Goal: Find contact information: Find contact information

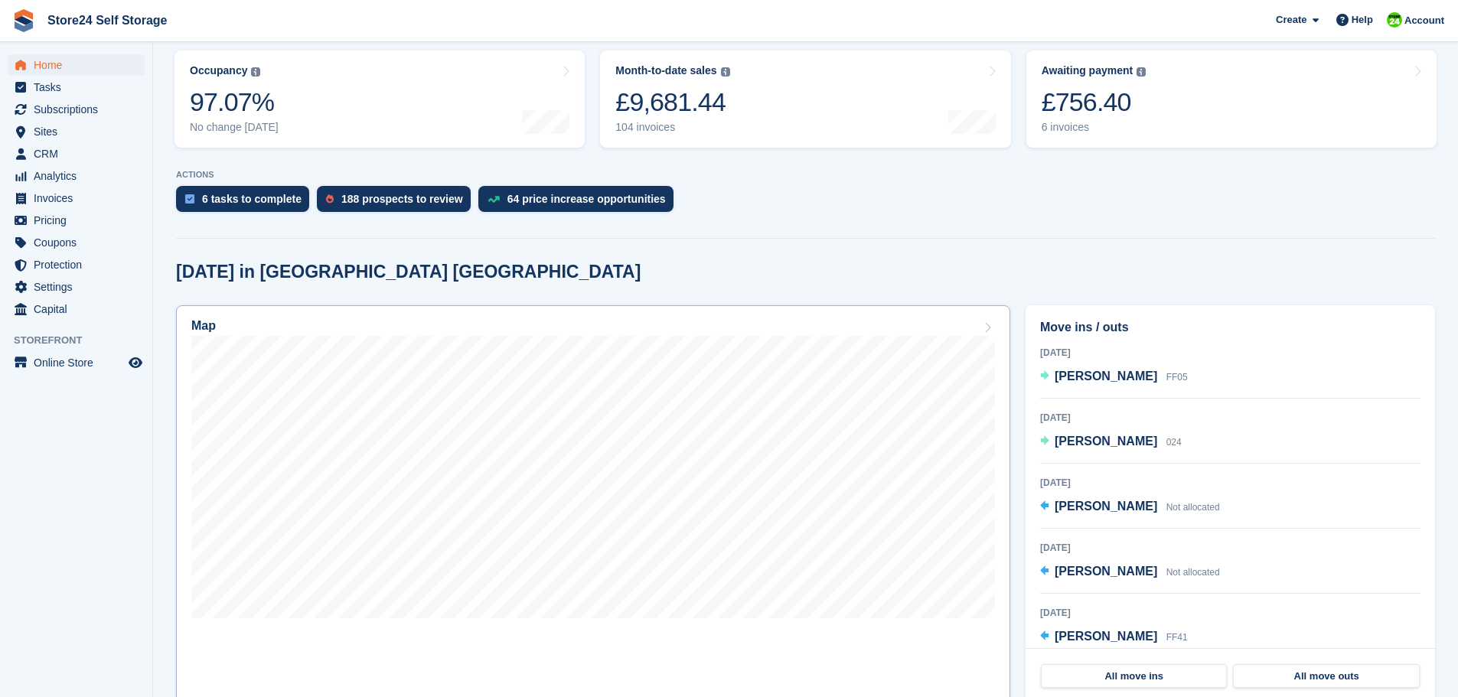
scroll to position [153, 0]
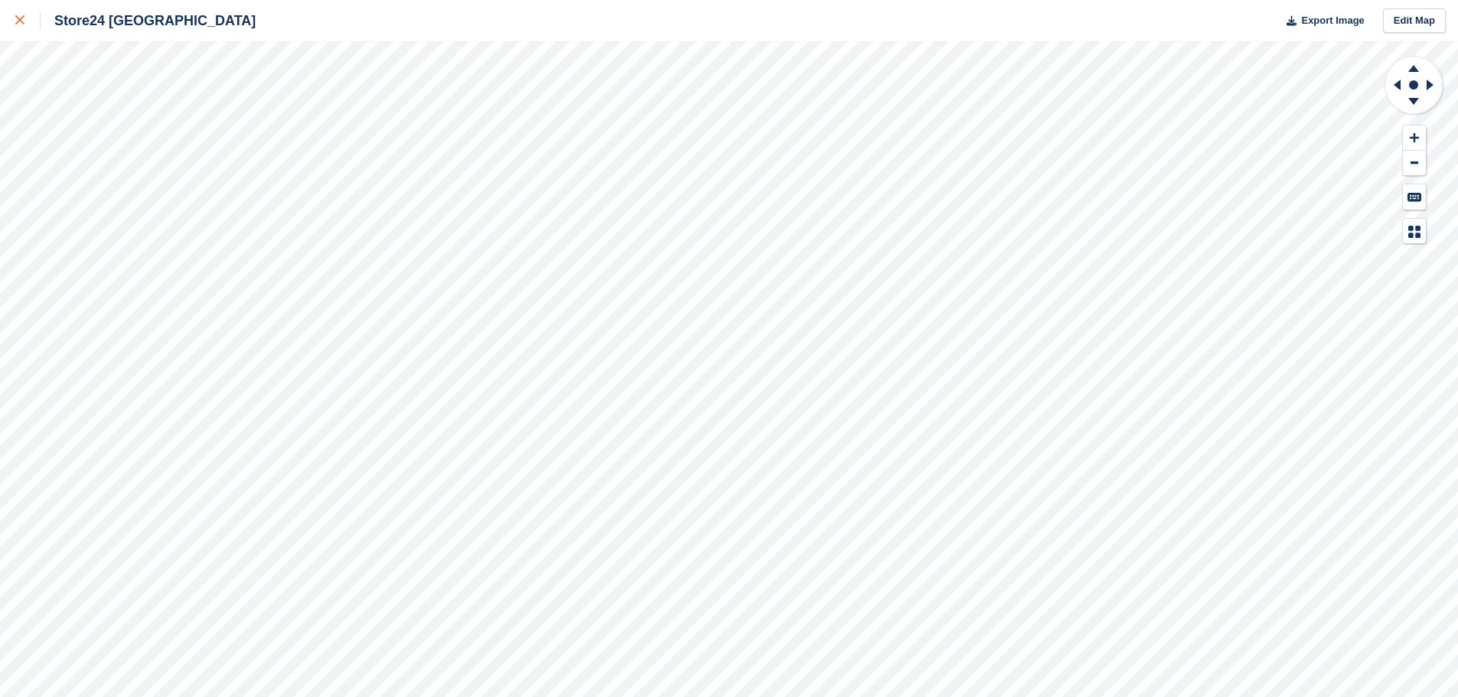
click at [13, 19] on link at bounding box center [20, 20] width 41 height 41
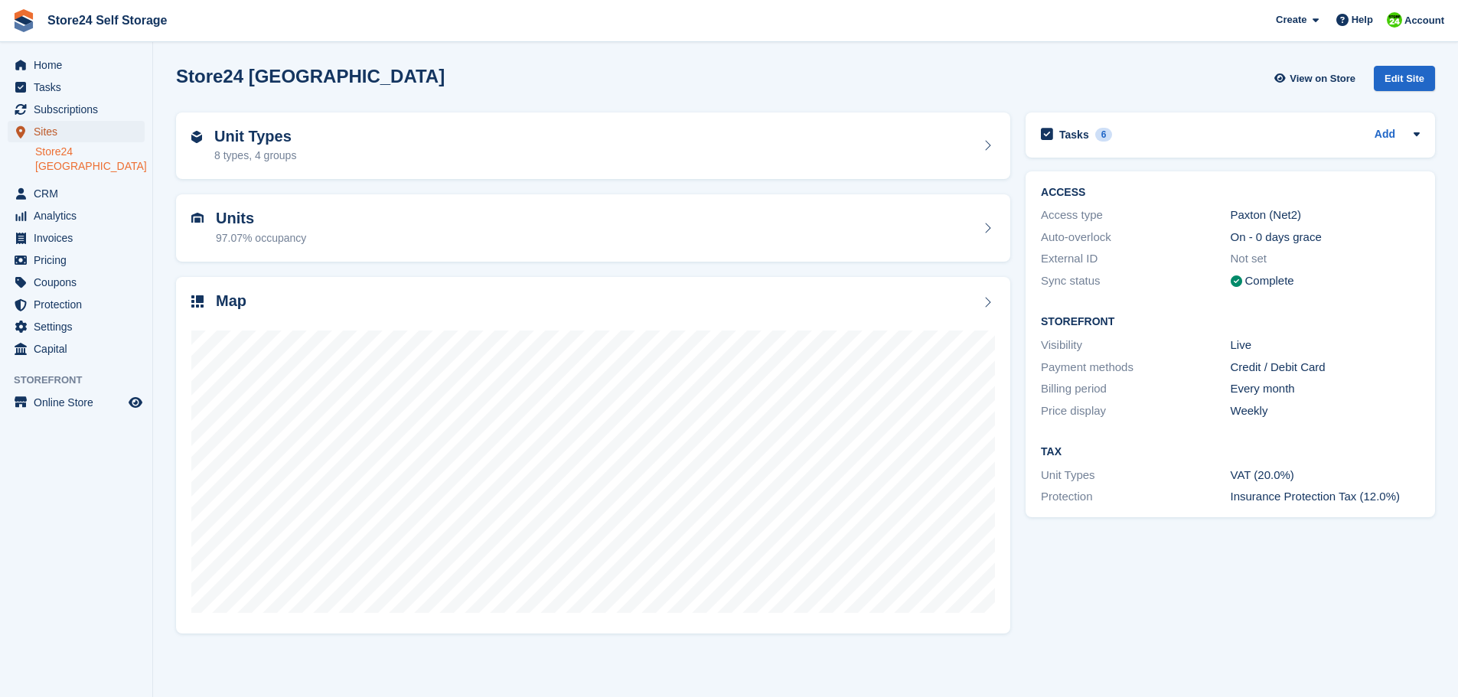
click at [54, 129] on span "Sites" at bounding box center [80, 131] width 92 height 21
click at [260, 139] on h2 "Unit Types" at bounding box center [255, 137] width 82 height 18
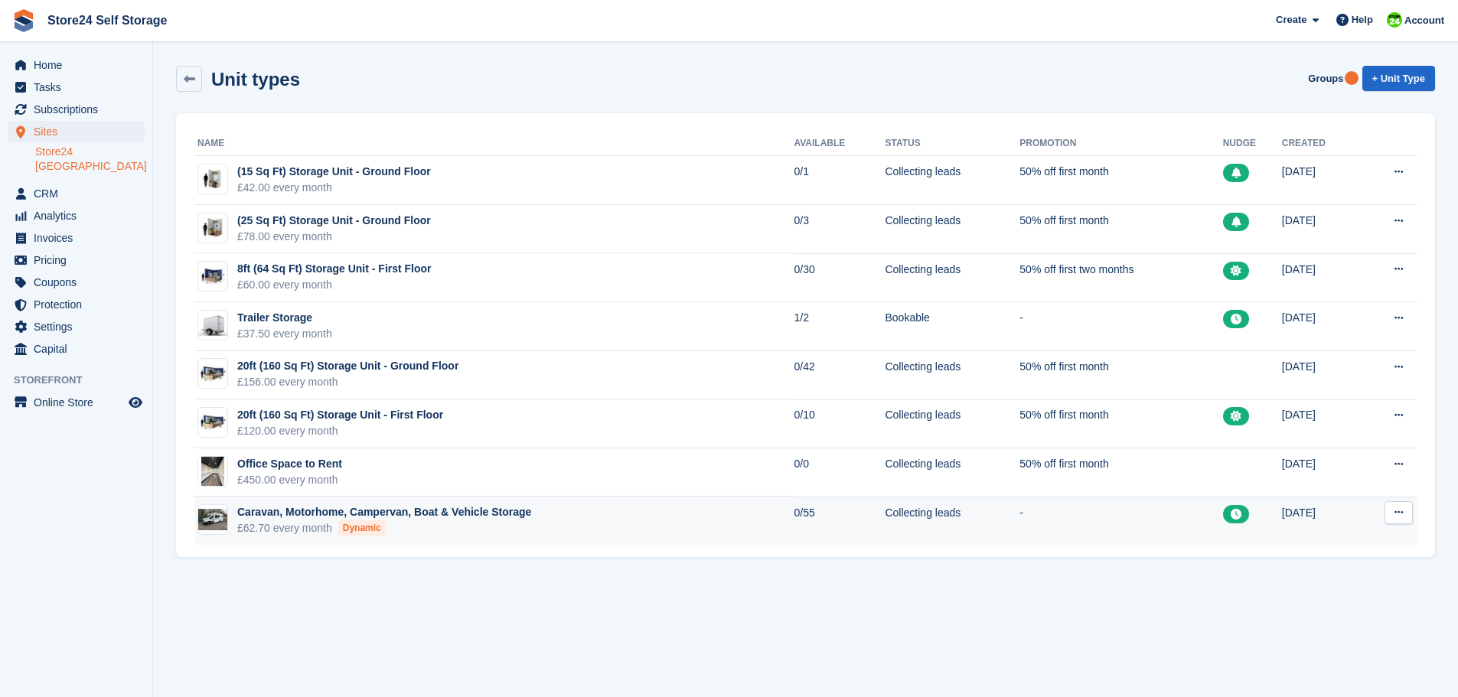
click at [443, 513] on div "Caravan, Motorhome, Campervan, Boat & Vehicle Storage" at bounding box center [384, 512] width 294 height 16
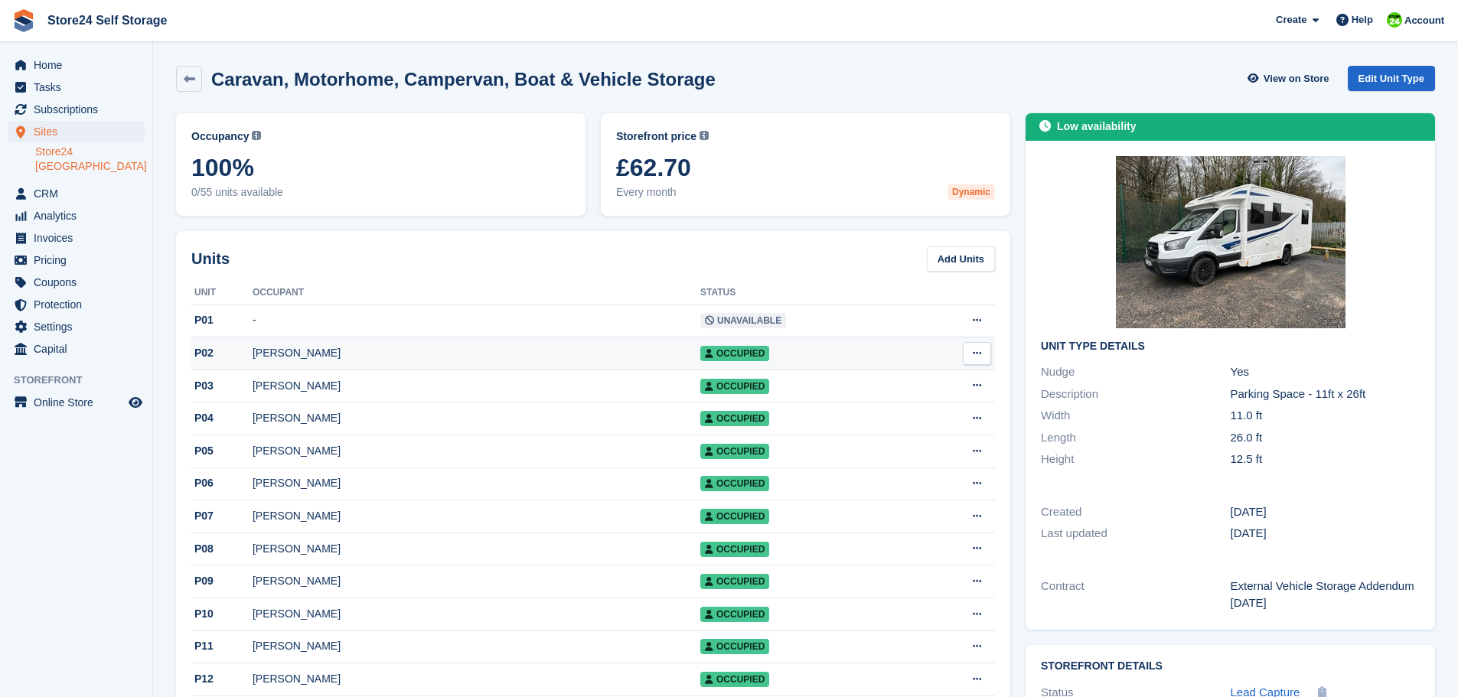
click at [320, 353] on div "[PERSON_NAME]" at bounding box center [477, 353] width 448 height 16
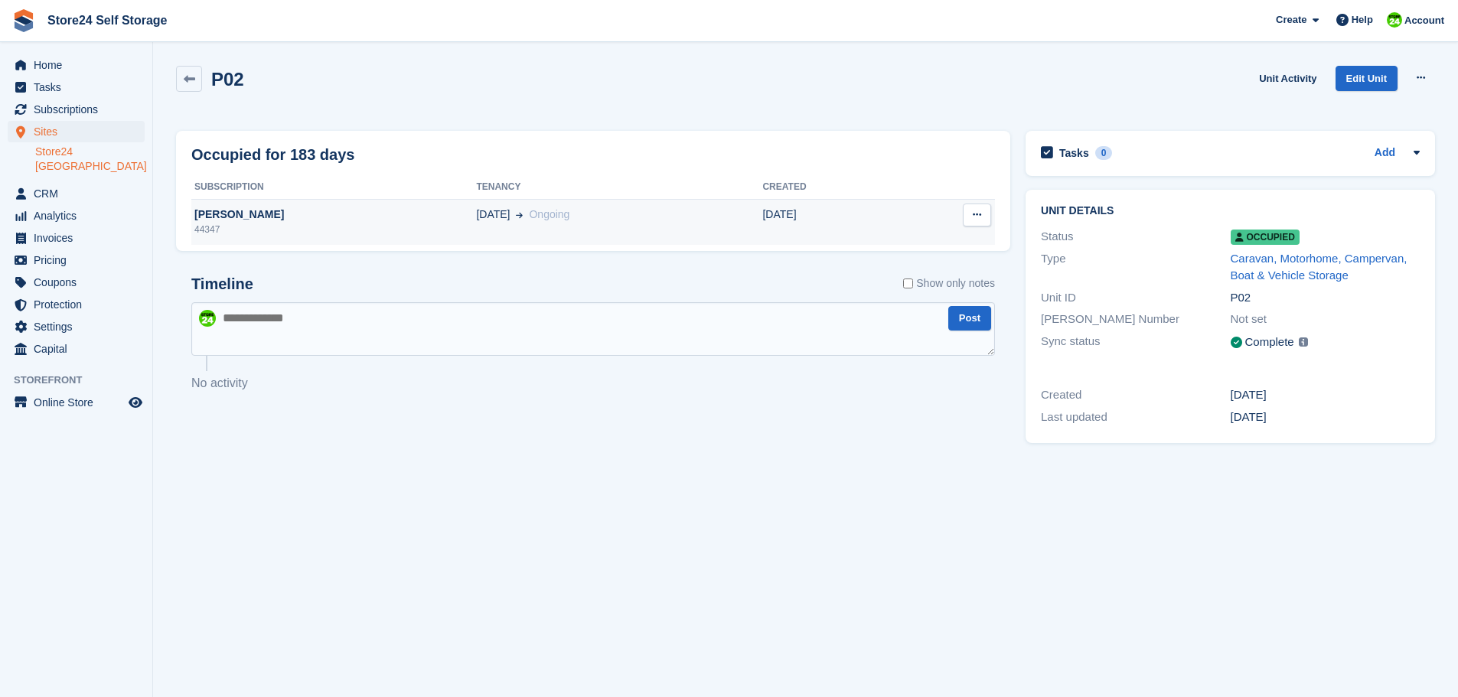
click at [233, 214] on div "[PERSON_NAME]" at bounding box center [333, 215] width 285 height 16
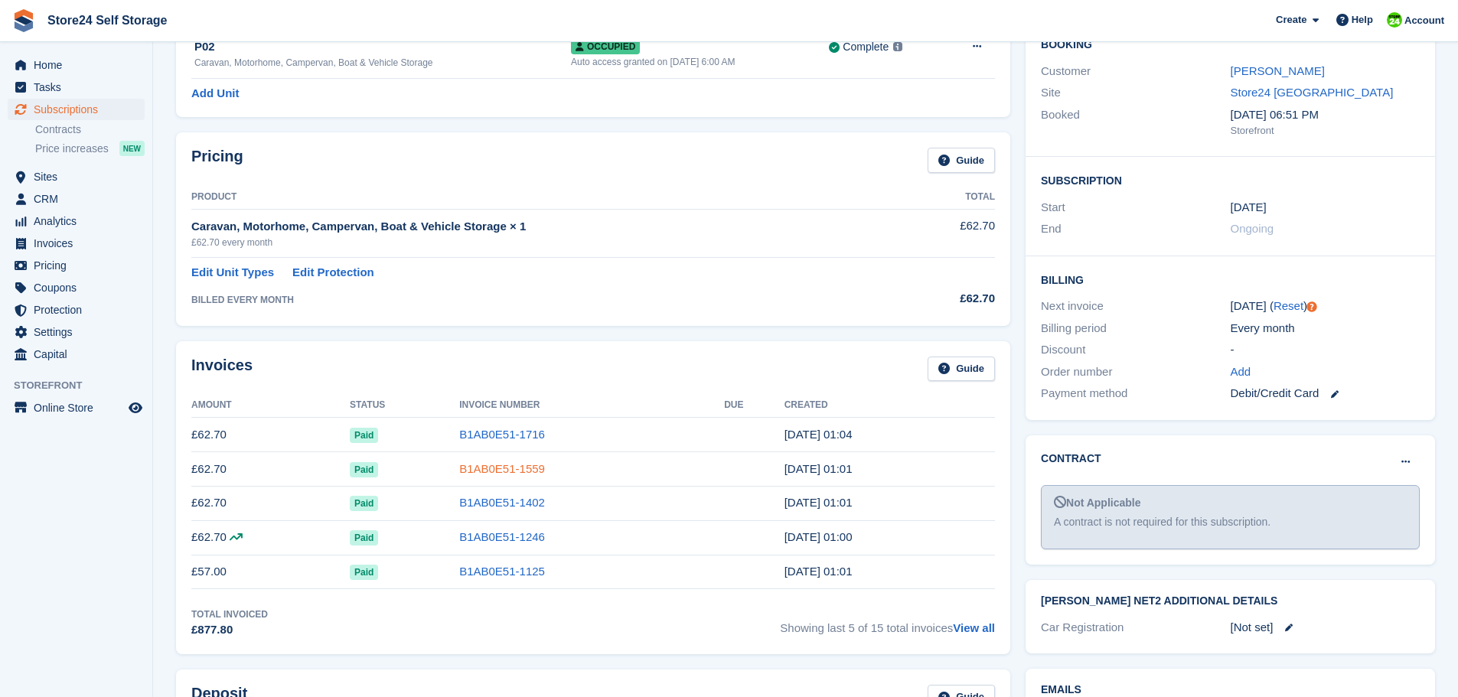
scroll to position [153, 0]
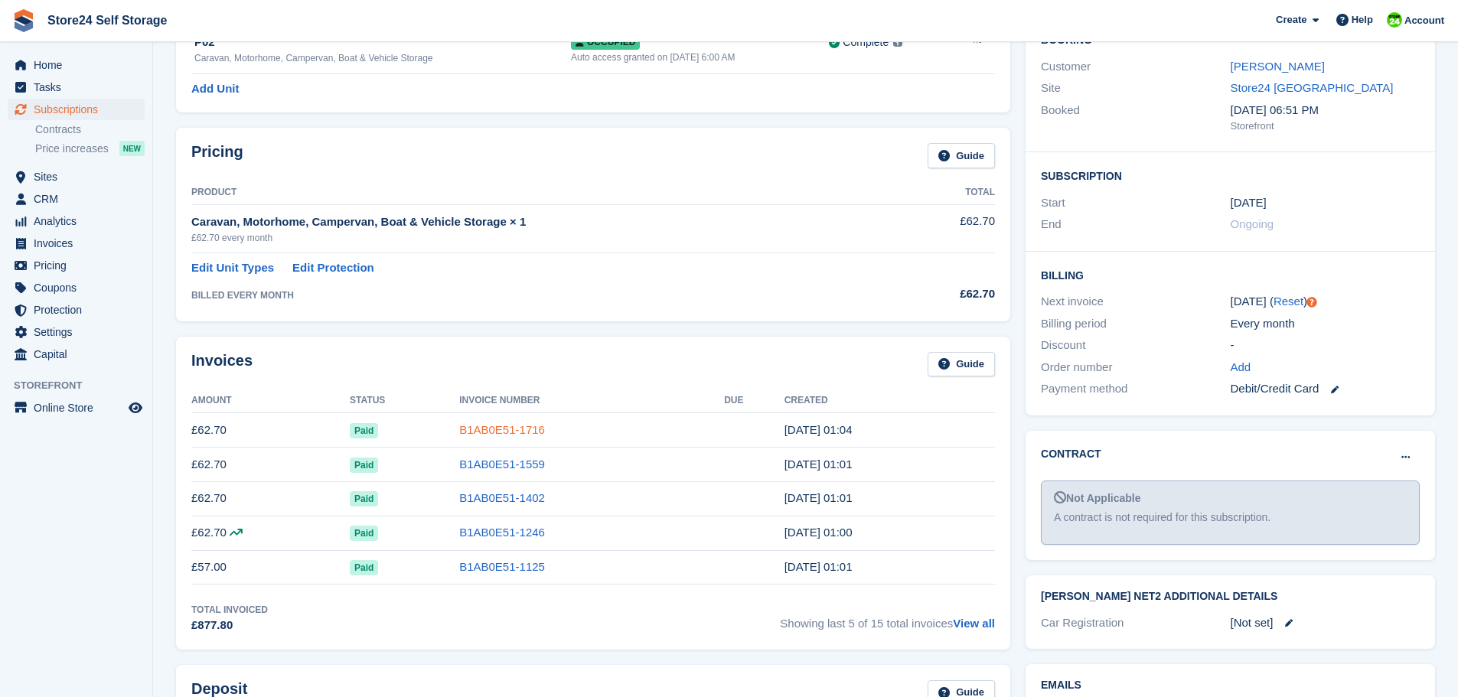
click at [492, 426] on link "B1AB0E51-1716" at bounding box center [502, 429] width 86 height 13
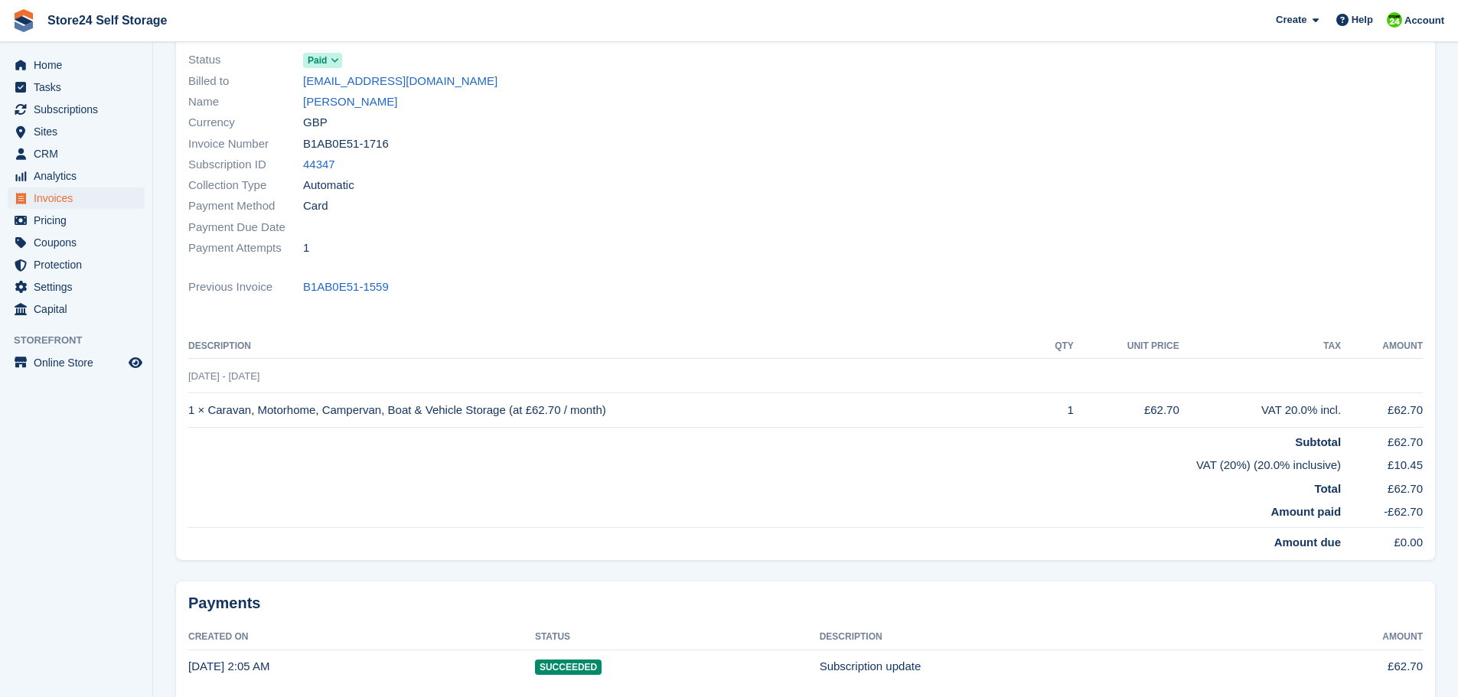
scroll to position [153, 0]
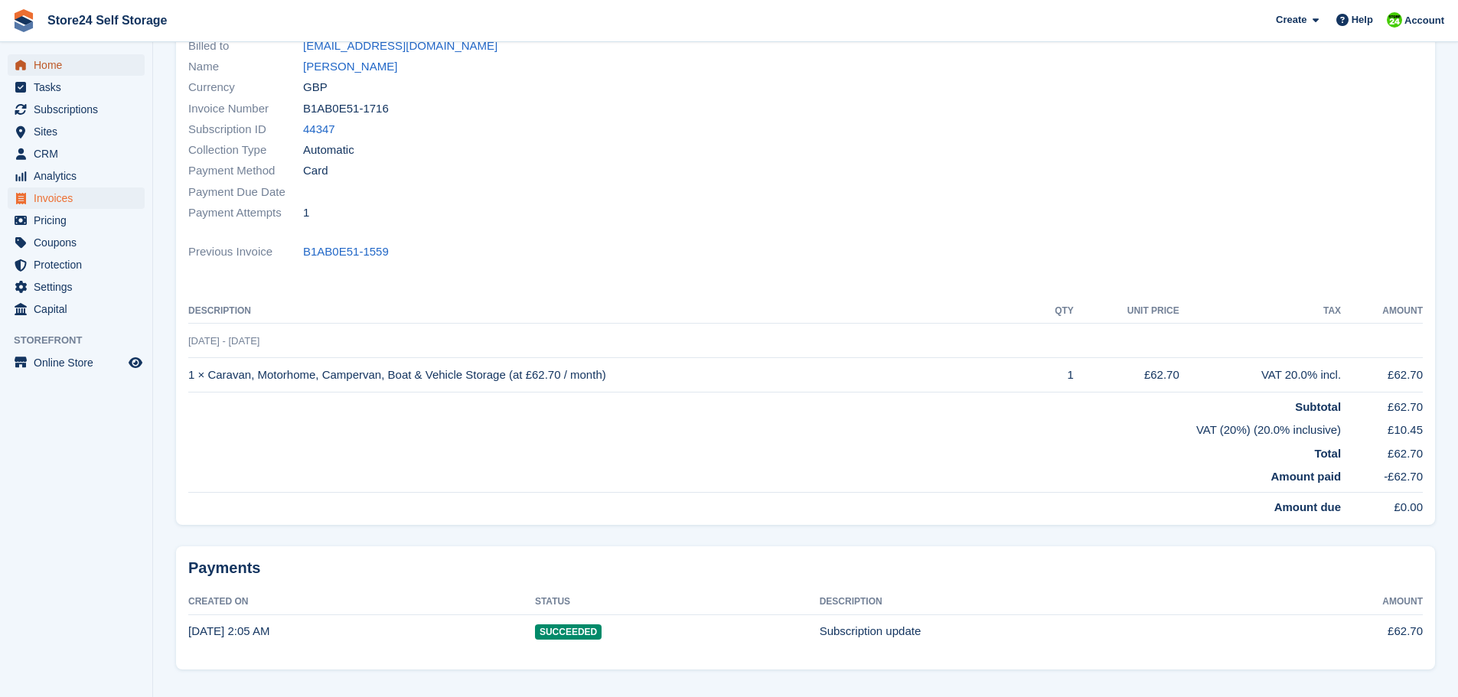
click at [44, 62] on span "Home" at bounding box center [80, 64] width 92 height 21
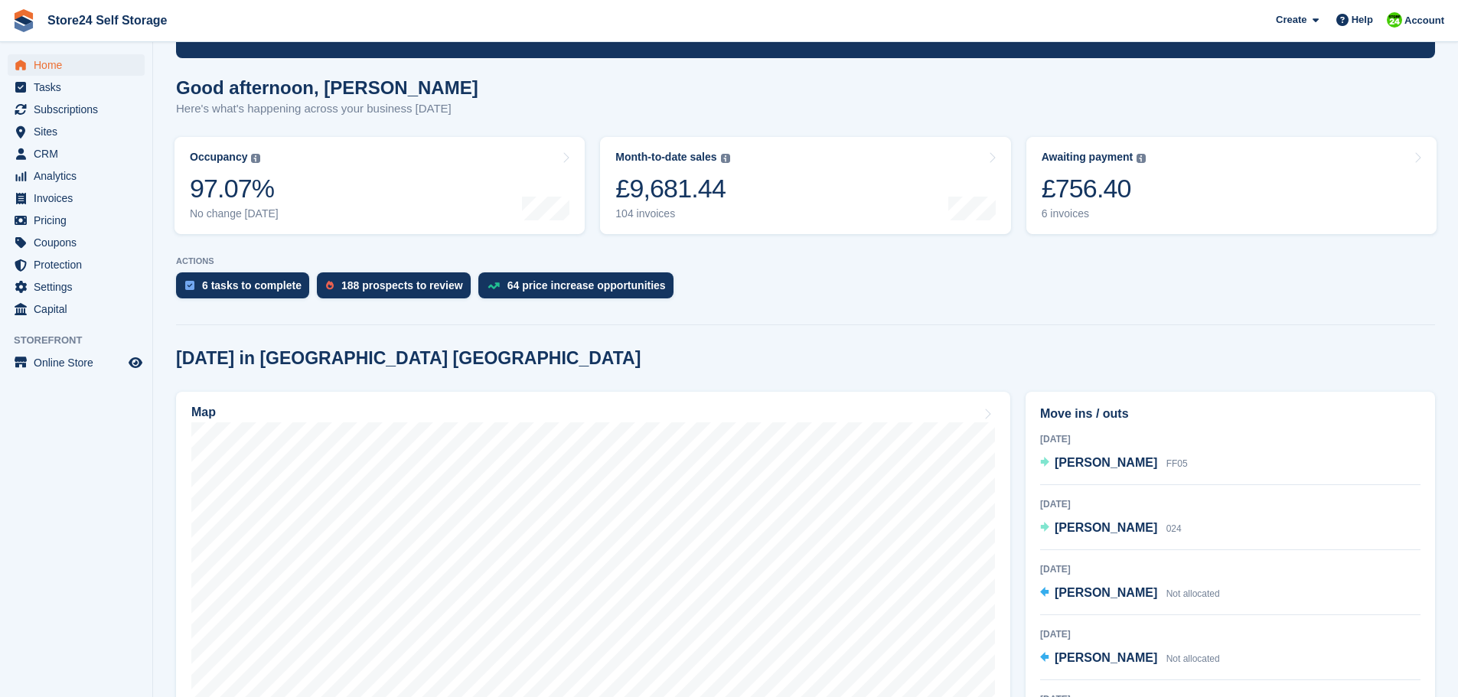
scroll to position [230, 0]
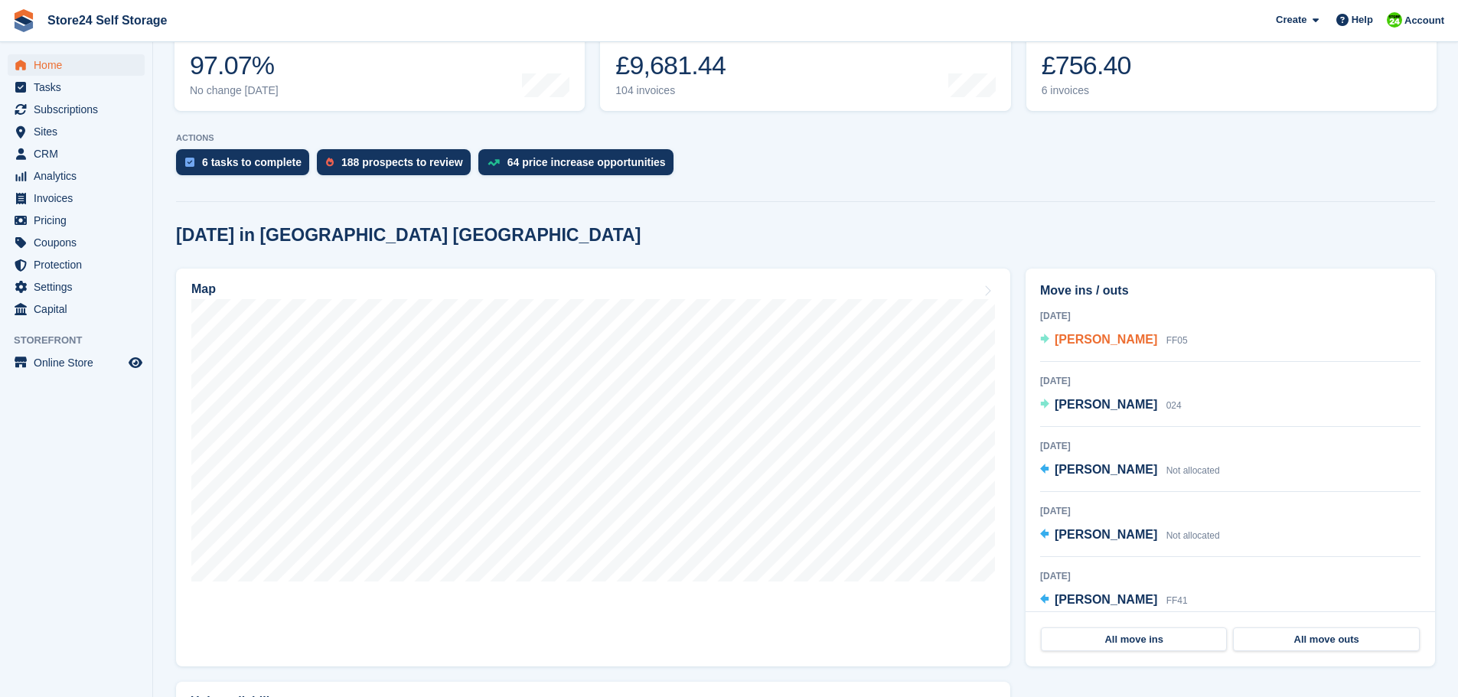
click at [1079, 335] on span "[PERSON_NAME]" at bounding box center [1106, 339] width 103 height 13
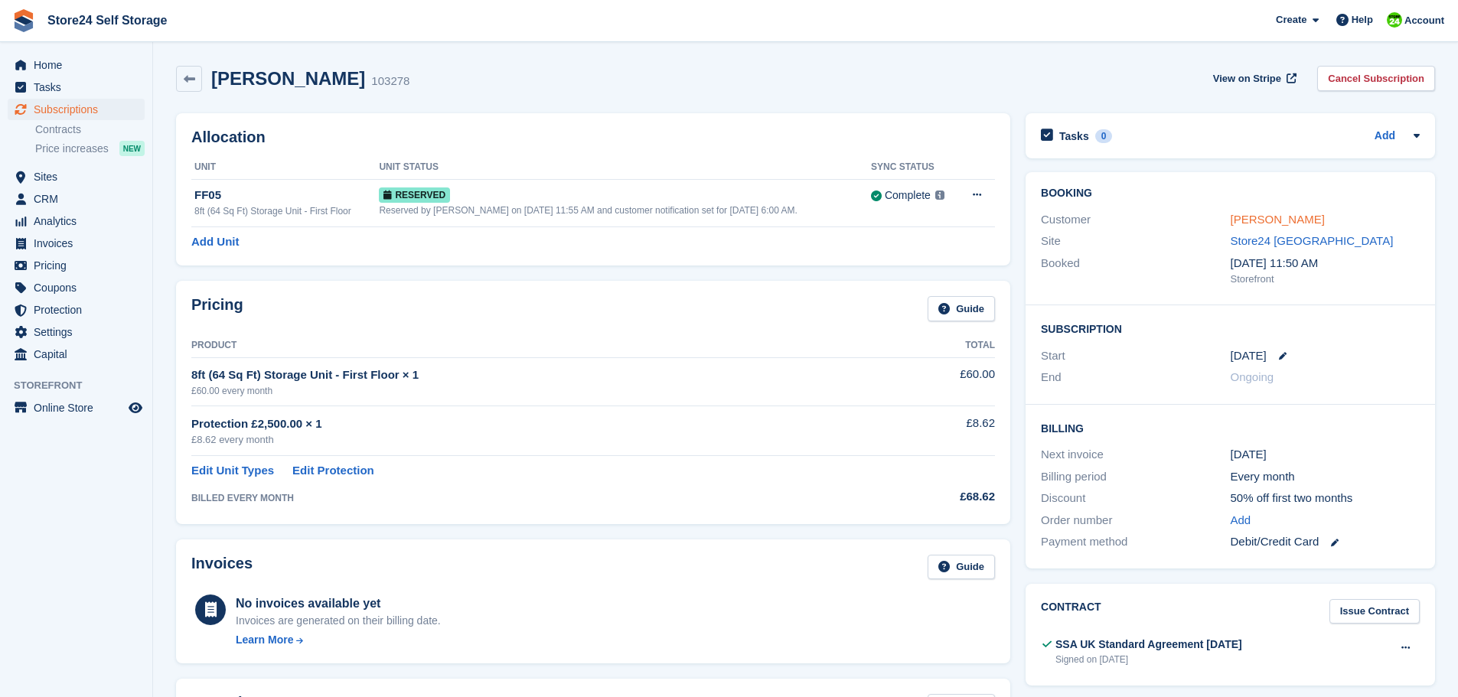
click at [1239, 221] on link "[PERSON_NAME]" at bounding box center [1278, 219] width 94 height 13
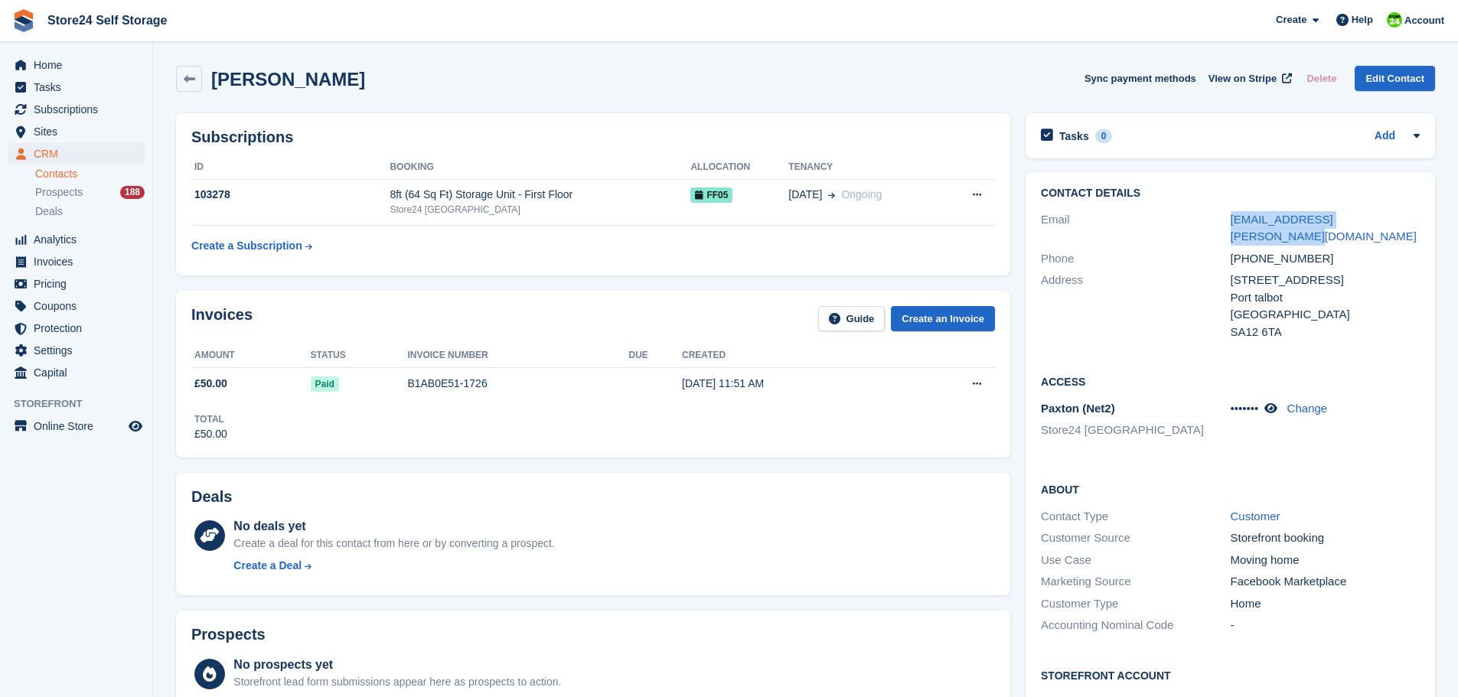
drag, startPoint x: 1206, startPoint y: 221, endPoint x: 1412, endPoint y: 225, distance: 205.9
click at [1412, 225] on div "Email [EMAIL_ADDRESS][PERSON_NAME][DOMAIN_NAME]" at bounding box center [1230, 228] width 379 height 39
copy div "[EMAIL_ADDRESS][PERSON_NAME][DOMAIN_NAME]"
click at [1273, 403] on icon at bounding box center [1270, 408] width 13 height 11
